Goal: Information Seeking & Learning: Learn about a topic

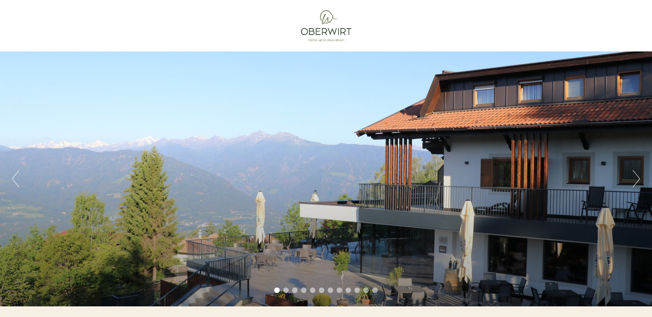
click at [631, 177] on div "Previous Next 1 2 3 4 5 6 7 8 9 10 11 12" at bounding box center [326, 178] width 652 height 255
click at [639, 180] on button "Next" at bounding box center [635, 178] width 7 height 17
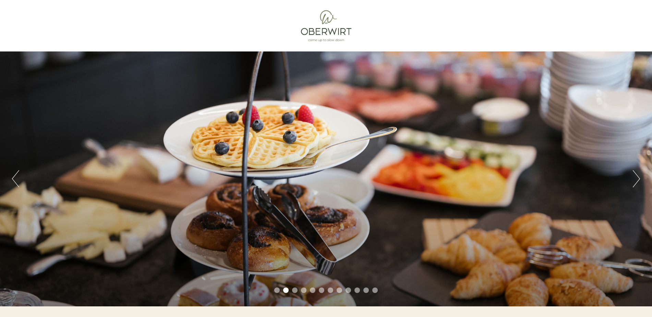
click at [636, 178] on button "Next" at bounding box center [635, 178] width 7 height 17
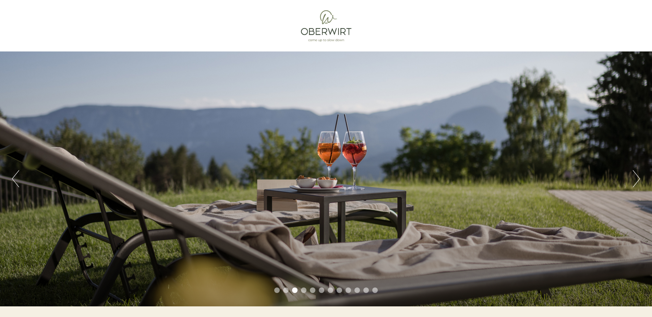
click at [633, 178] on button "Next" at bounding box center [635, 178] width 7 height 17
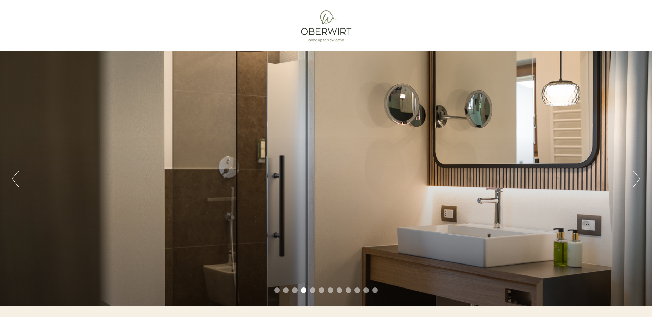
click at [633, 178] on button "Next" at bounding box center [635, 178] width 7 height 17
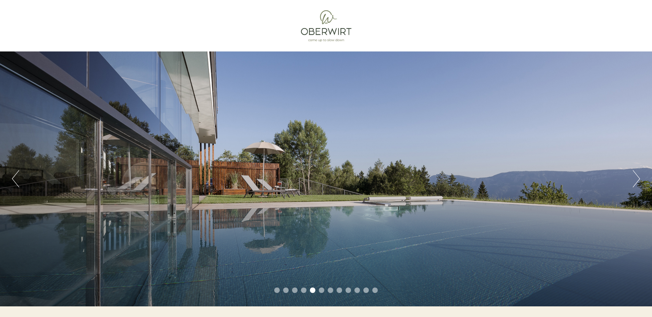
click at [632, 178] on button "Next" at bounding box center [635, 178] width 7 height 17
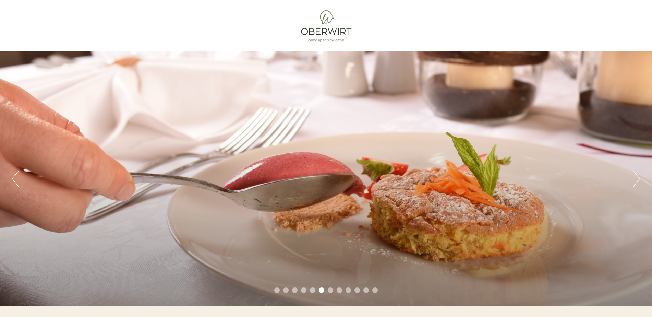
click at [633, 177] on button "Next" at bounding box center [635, 178] width 7 height 17
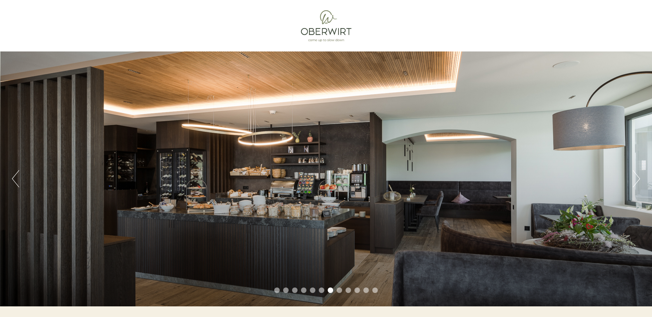
click at [635, 177] on button "Next" at bounding box center [635, 178] width 7 height 17
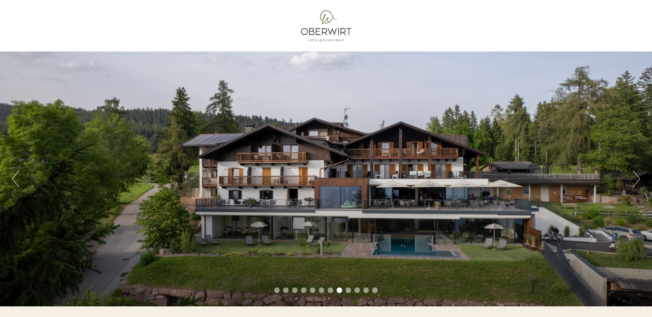
click at [637, 176] on button "Next" at bounding box center [635, 178] width 7 height 17
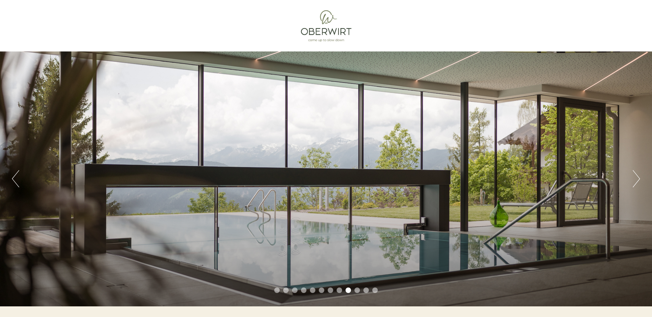
click at [638, 176] on button "Next" at bounding box center [635, 178] width 7 height 17
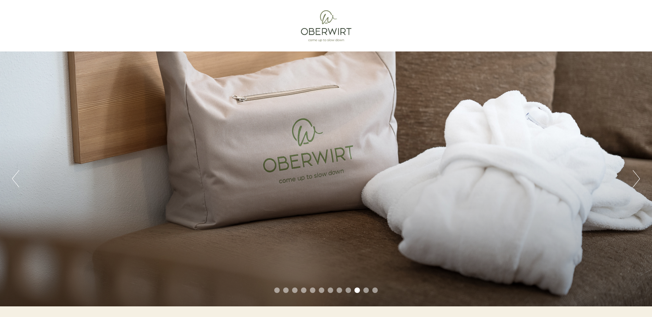
click at [639, 175] on button "Next" at bounding box center [635, 178] width 7 height 17
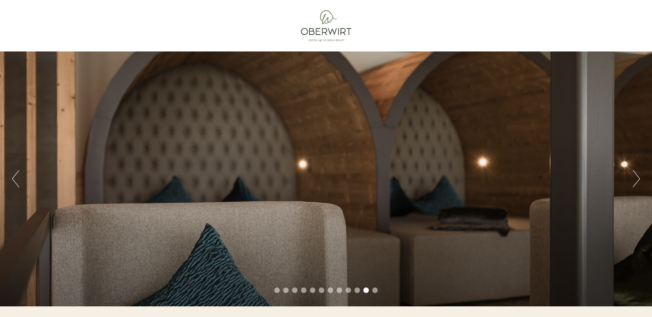
click at [639, 175] on button "Next" at bounding box center [635, 178] width 7 height 17
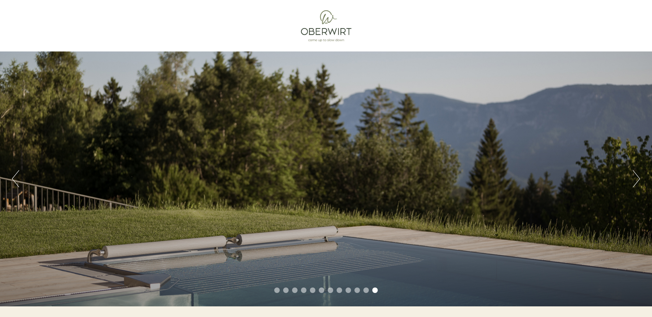
click at [641, 175] on div "Previous Next 1 2 3 4 5 6 7 8 9 10 11 12" at bounding box center [326, 178] width 652 height 255
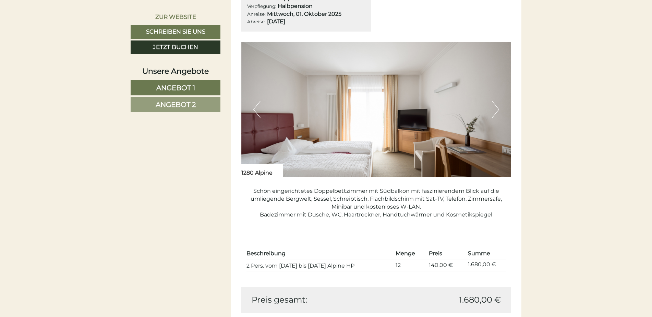
scroll to position [514, 0]
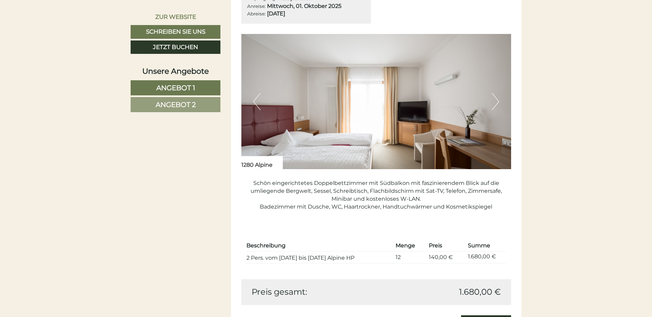
click at [401, 139] on img at bounding box center [376, 101] width 270 height 135
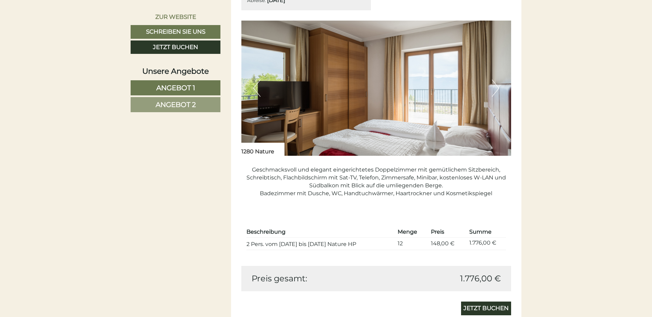
scroll to position [959, 0]
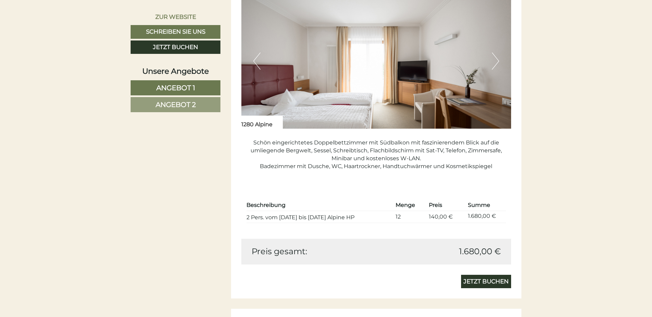
scroll to position [582, 0]
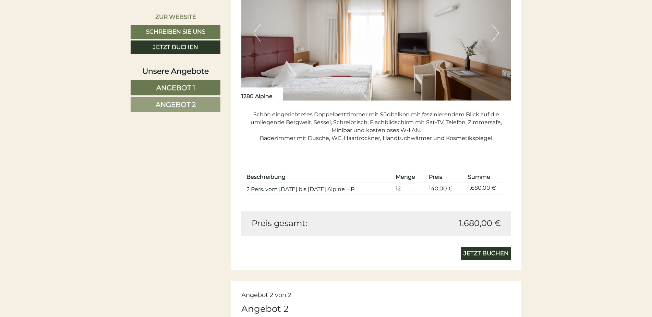
click at [491, 38] on img at bounding box center [376, 32] width 270 height 135
click at [499, 32] on div "Previous Next" at bounding box center [376, 32] width 270 height 135
click at [497, 31] on button "Next" at bounding box center [495, 32] width 7 height 17
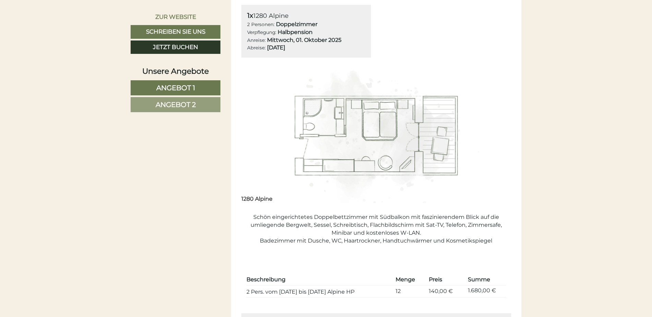
scroll to position [480, 0]
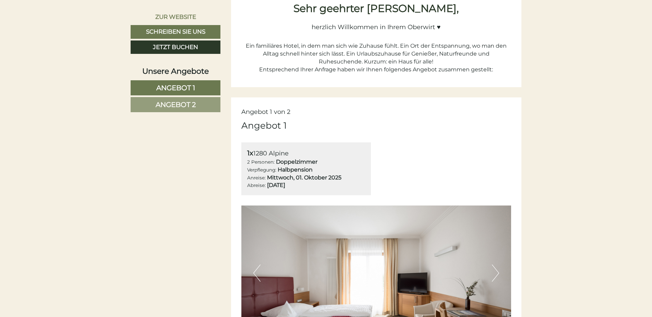
scroll to position [445, 0]
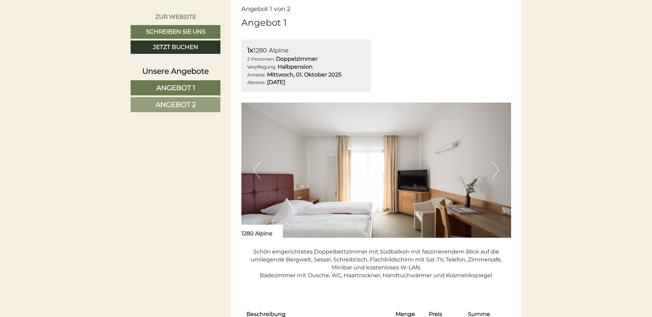
click at [333, 218] on img at bounding box center [376, 169] width 270 height 135
click at [497, 169] on button "Next" at bounding box center [495, 169] width 7 height 17
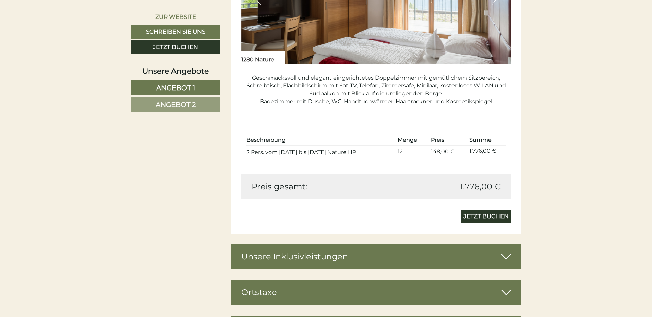
scroll to position [1062, 0]
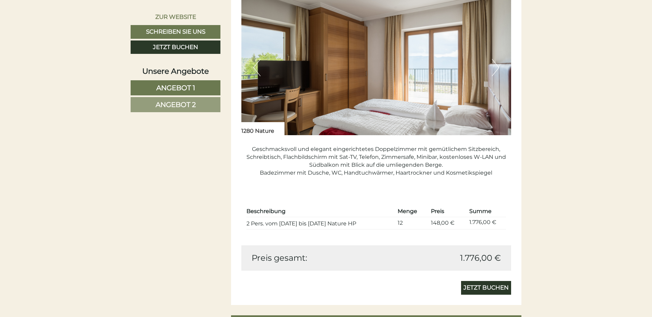
scroll to position [993, 0]
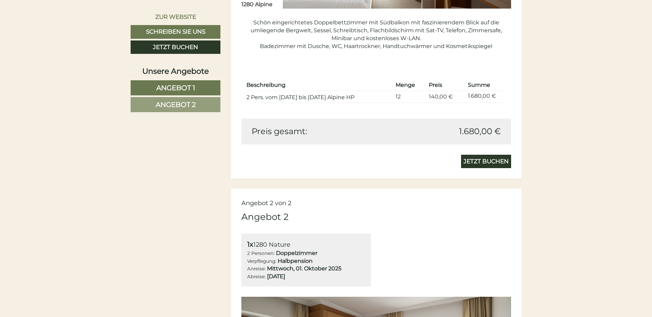
scroll to position [685, 0]
